Goal: Use online tool/utility: Use online tool/utility

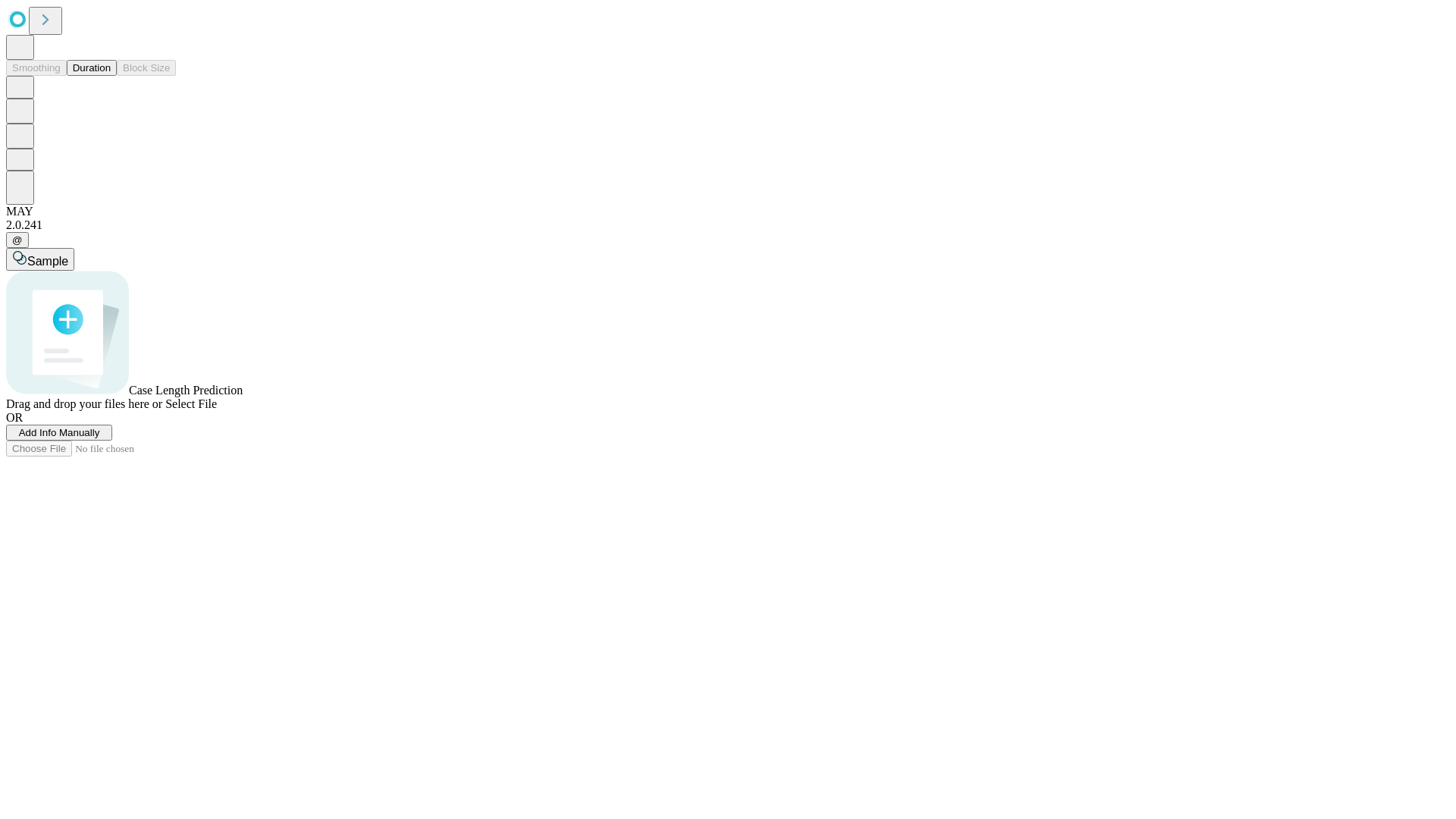
click at [111, 76] on button "Duration" at bounding box center [91, 67] width 50 height 16
click at [217, 410] on span "Select File" at bounding box center [191, 404] width 52 height 13
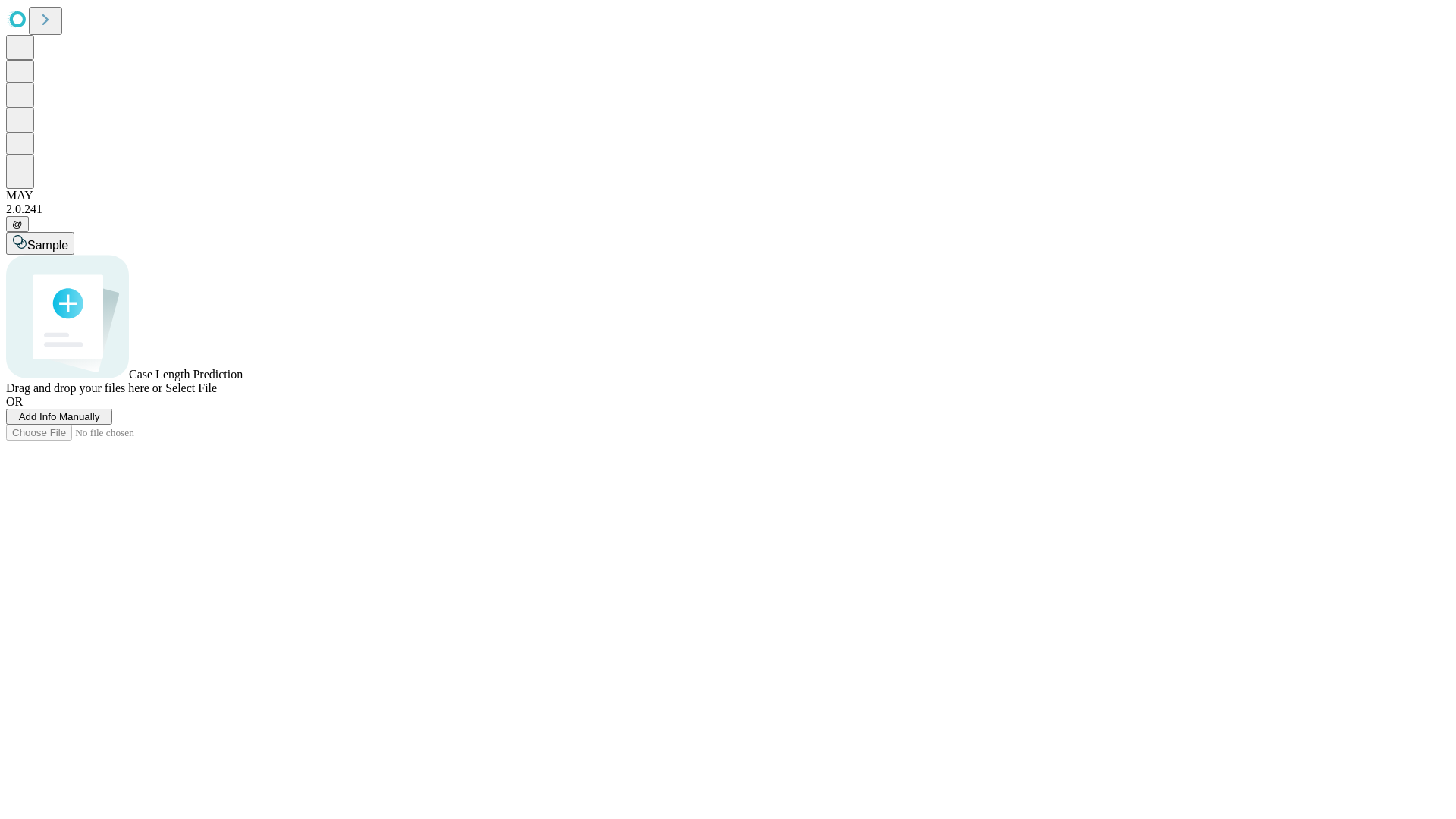
click at [217, 394] on span "Select File" at bounding box center [191, 388] width 52 height 13
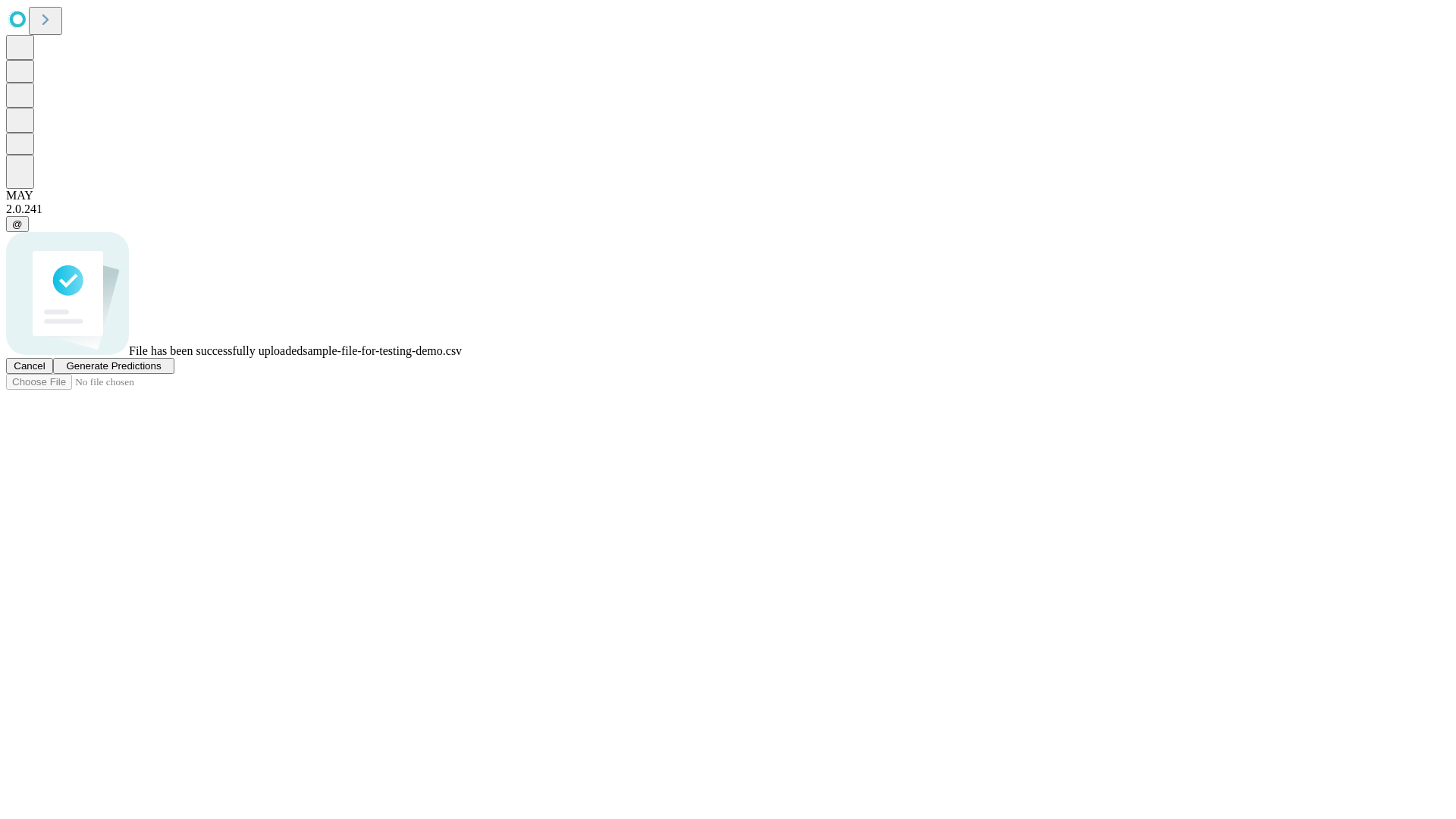
click at [161, 372] on span "Generate Predictions" at bounding box center [114, 366] width 95 height 11
